Goal: Information Seeking & Learning: Learn about a topic

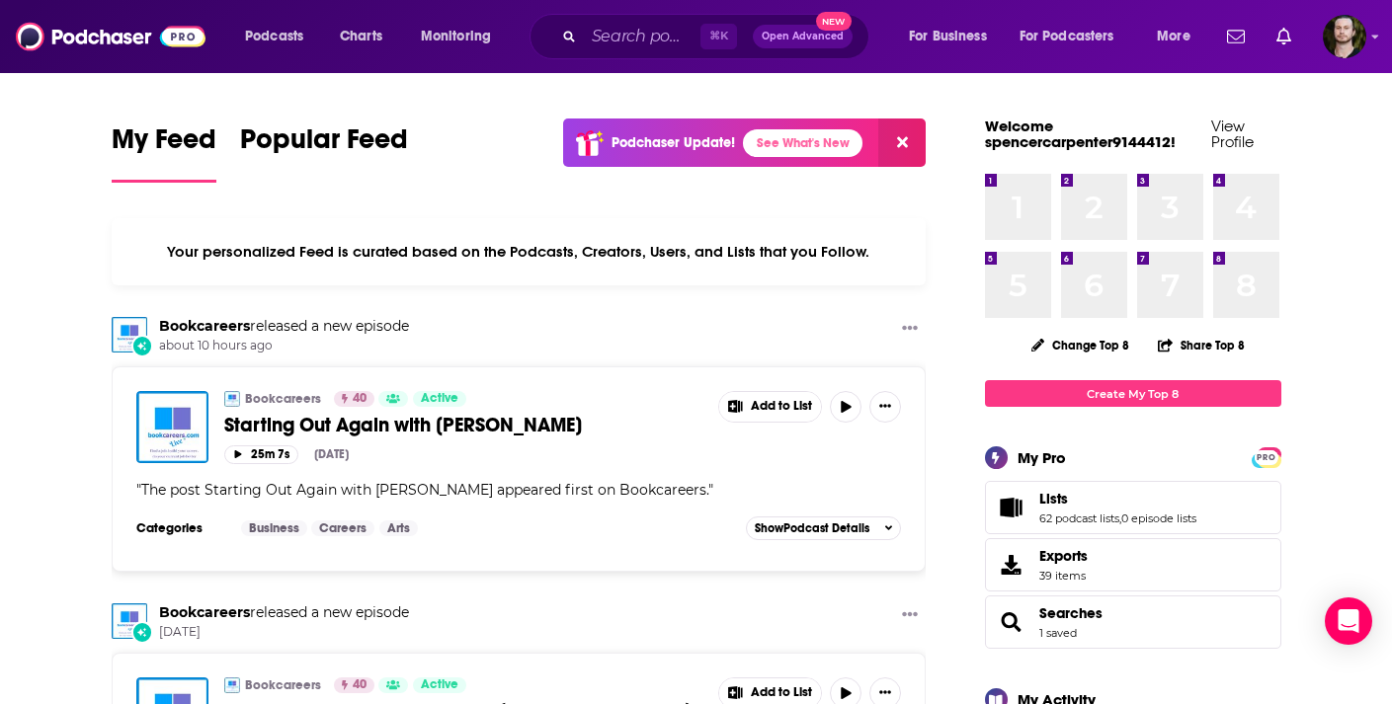
click at [615, 53] on div "⌘ K Open Advanced New" at bounding box center [700, 36] width 340 height 45
click at [616, 31] on input "Search podcasts, credits, & more..." at bounding box center [642, 37] width 117 height 32
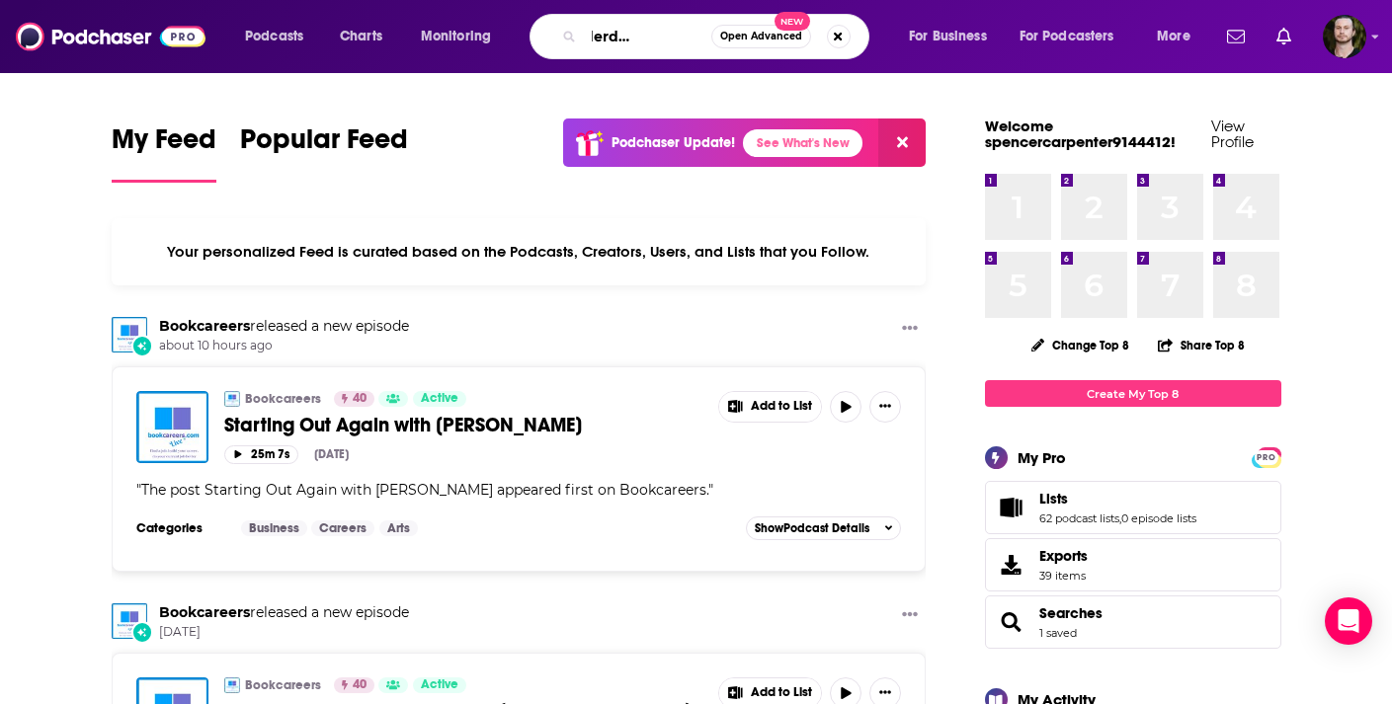
scroll to position [0, 77]
type input "from underdog to topdog"
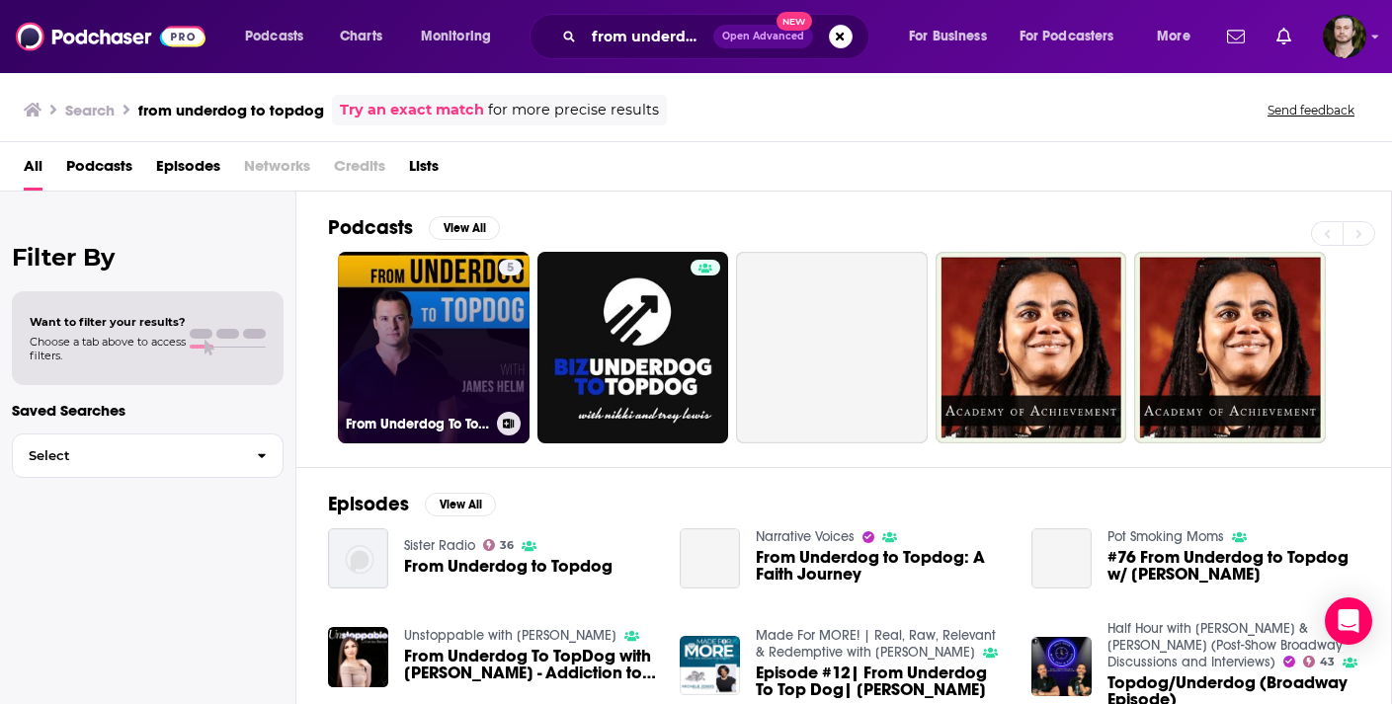
click at [457, 303] on link "5 From Underdog To TopDog" at bounding box center [434, 348] width 192 height 192
